Goal: Task Accomplishment & Management: Use online tool/utility

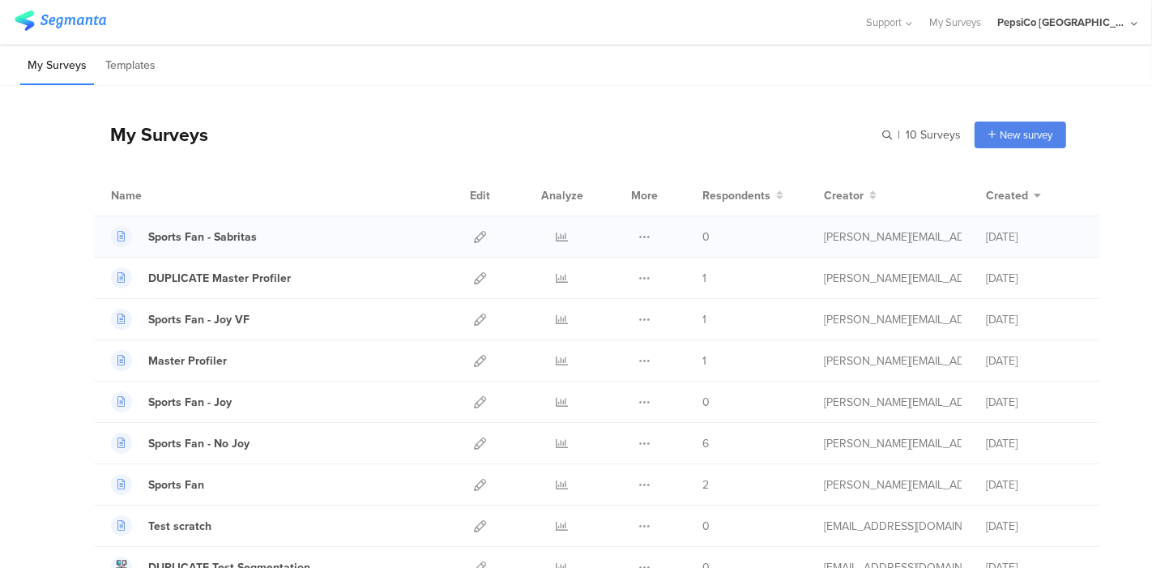
scroll to position [83, 0]
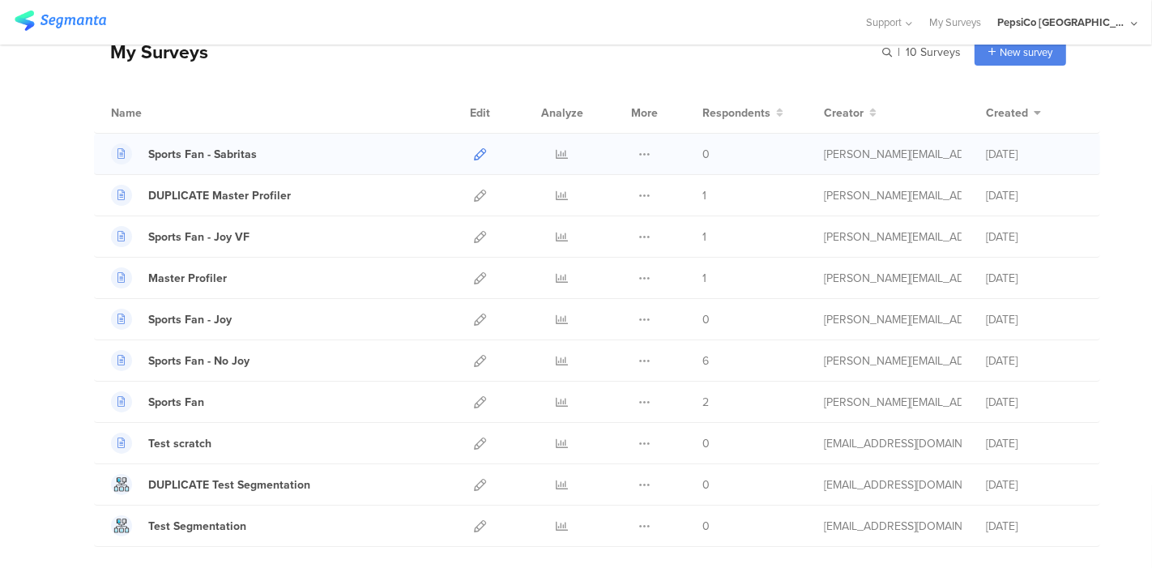
click at [474, 144] on link at bounding box center [480, 154] width 12 height 41
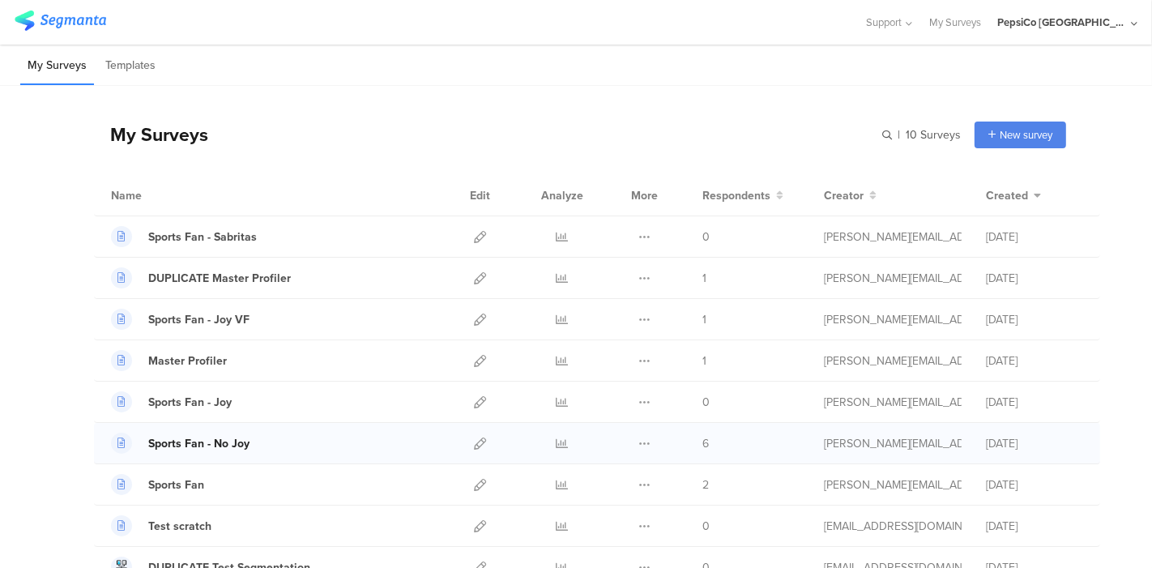
click at [228, 441] on div "Sports Fan - No Joy" at bounding box center [198, 443] width 101 height 17
click at [201, 314] on div "Sports Fan - Joy VF" at bounding box center [198, 319] width 101 height 17
click at [242, 236] on div "Sports Fan - Sabritas" at bounding box center [202, 236] width 109 height 17
